Goal: Task Accomplishment & Management: Use online tool/utility

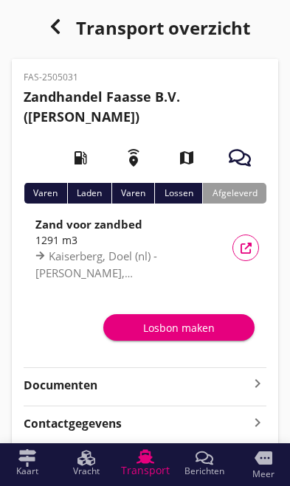
click at [195, 322] on div "Losbon maken" at bounding box center [179, 327] width 128 height 15
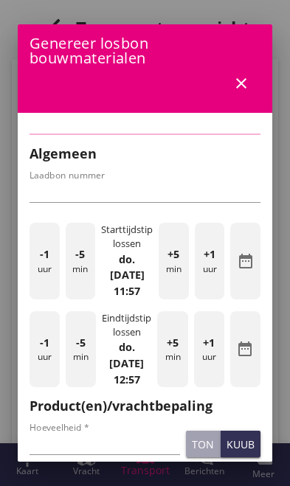
type input "FAS-10219"
type input "1291"
checkbox input "true"
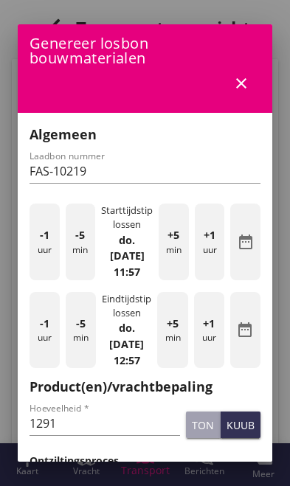
click at [243, 82] on icon "close" at bounding box center [241, 83] width 18 height 18
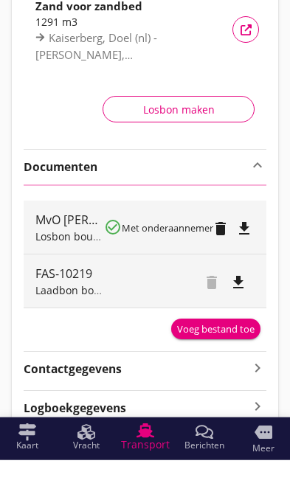
scroll to position [193, 0]
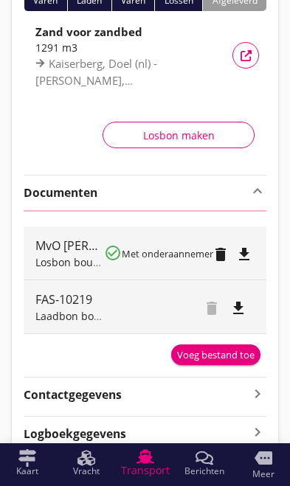
click at [228, 356] on div "Voeg bestand toe" at bounding box center [215, 355] width 77 height 15
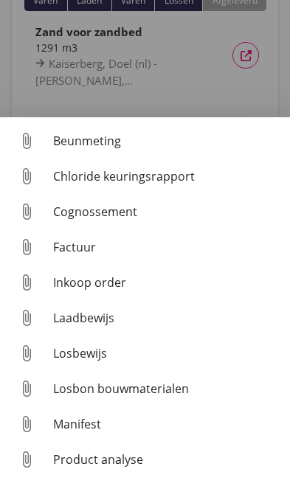
scroll to position [179, 0]
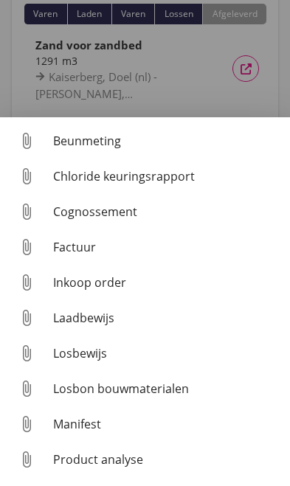
click at [161, 398] on div "Losbon bouwmaterialen" at bounding box center [165, 389] width 225 height 18
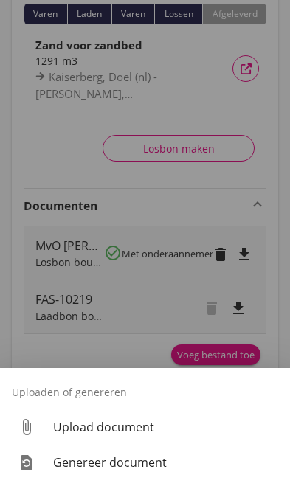
click at [142, 436] on div "Upload document" at bounding box center [165, 427] width 225 height 18
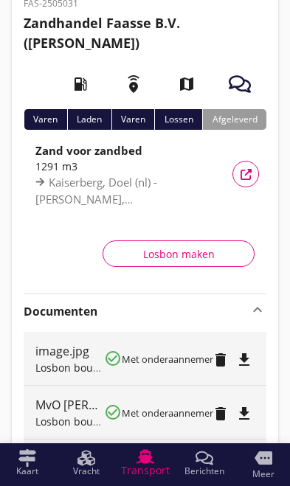
scroll to position [0, 0]
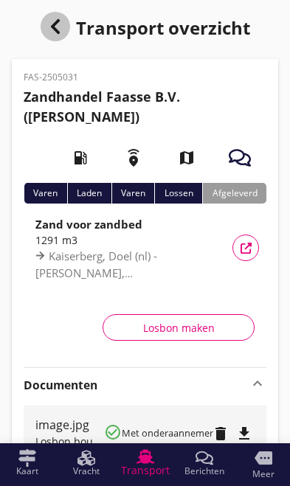
click at [54, 24] on use "button" at bounding box center [54, 26] width 9 height 15
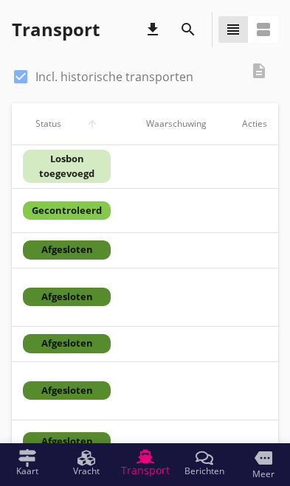
scroll to position [0, 844]
click at [87, 206] on div "Gecontroleerd" at bounding box center [68, 210] width 88 height 19
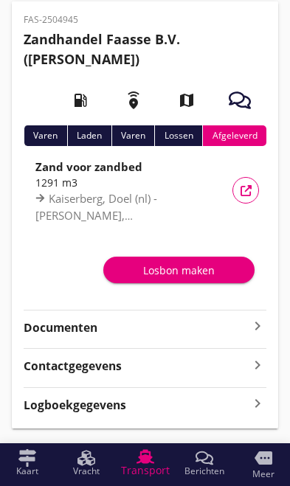
scroll to position [89, 0]
